Goal: Find specific page/section: Find specific page/section

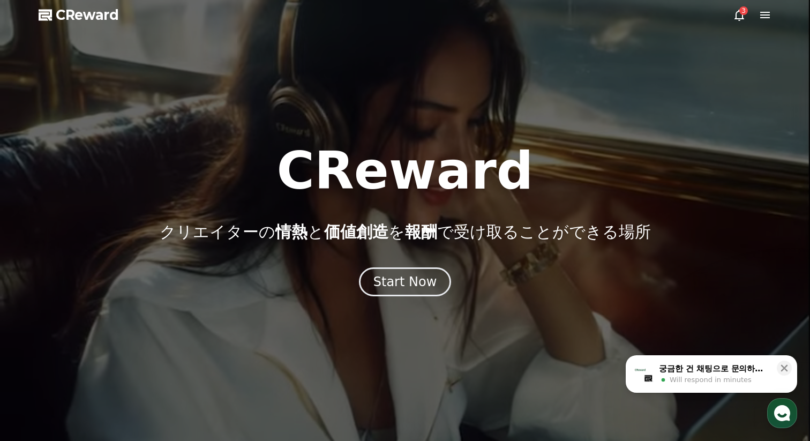
click at [739, 19] on icon at bounding box center [740, 15] width 10 height 11
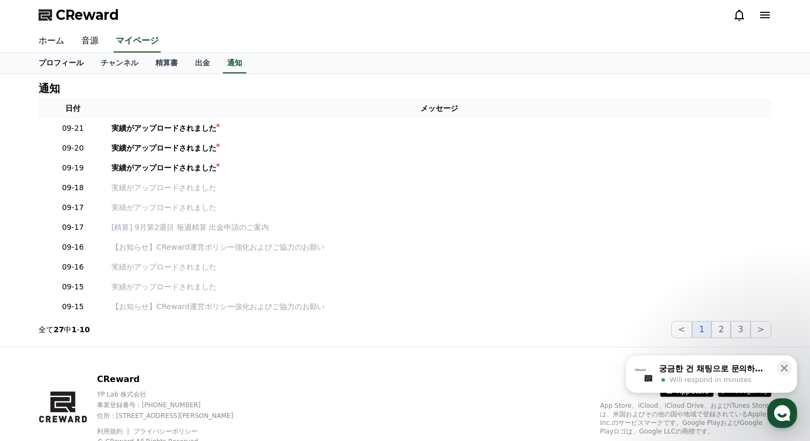
click at [73, 62] on link "プロフィール" at bounding box center [61, 63] width 62 height 20
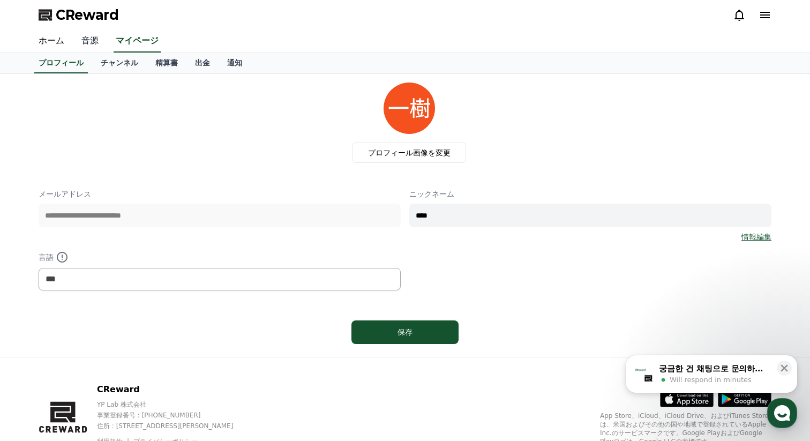
click at [85, 47] on link "音源" at bounding box center [90, 41] width 34 height 23
